Goal: Information Seeking & Learning: Understand process/instructions

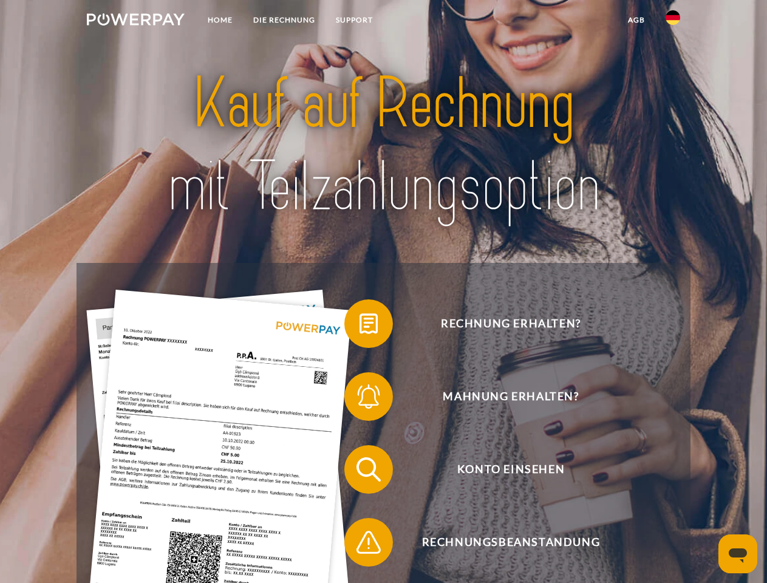
click at [135, 21] on img at bounding box center [136, 19] width 98 height 12
click at [673, 21] on img at bounding box center [672, 17] width 15 height 15
click at [636, 20] on link "agb" at bounding box center [636, 20] width 38 height 22
click at [359, 326] on span at bounding box center [350, 323] width 61 height 61
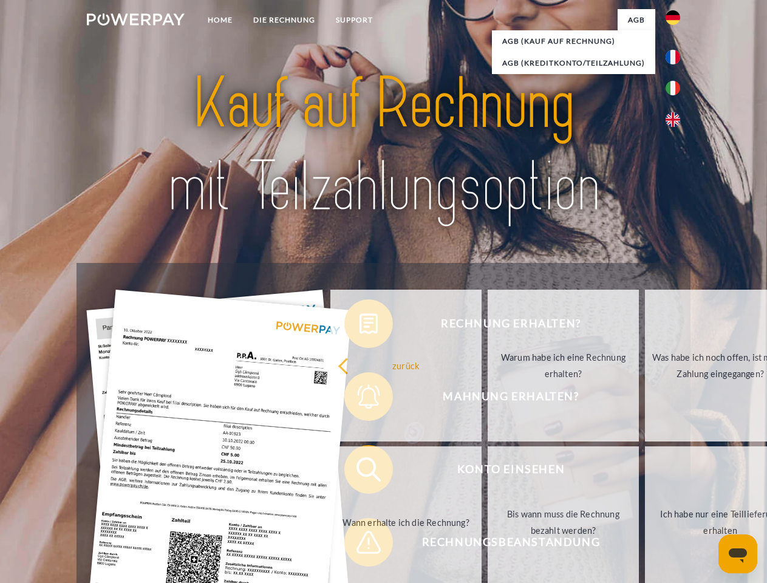
click at [359, 399] on div "Rechnung erhalten? Mahnung erhalten? Konto einsehen" at bounding box center [382, 506] width 613 height 486
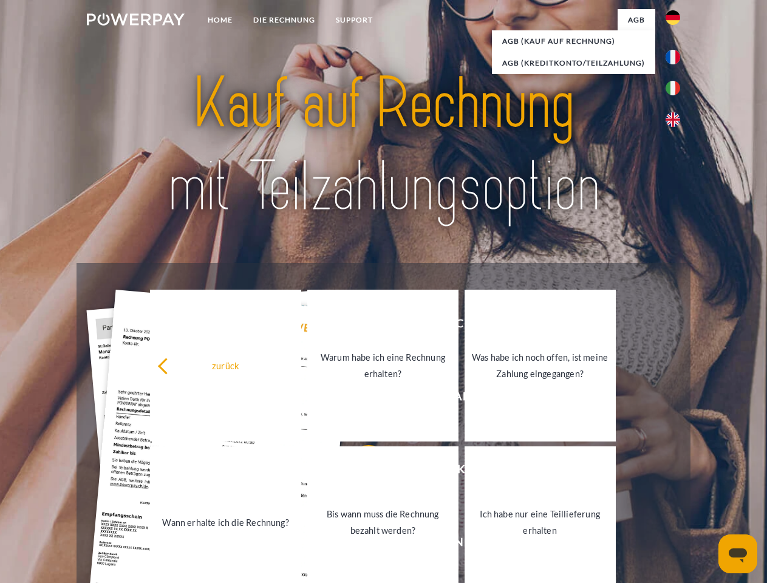
click at [359, 472] on link "Bis wann muss die Rechnung bezahlt werden?" at bounding box center [382, 522] width 151 height 152
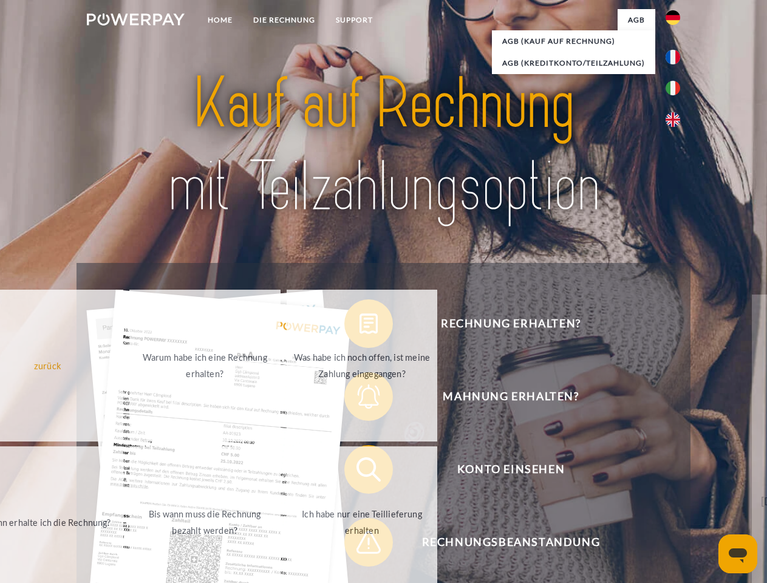
click at [359, 545] on span at bounding box center [350, 542] width 61 height 61
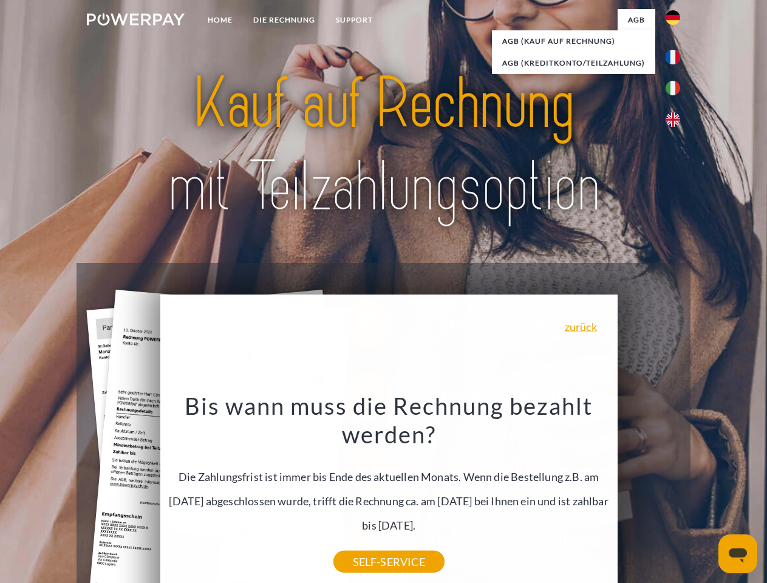
click at [738, 554] on icon "Messaging-Fenster öffnen" at bounding box center [737, 555] width 18 height 15
